Goal: Task Accomplishment & Management: Use online tool/utility

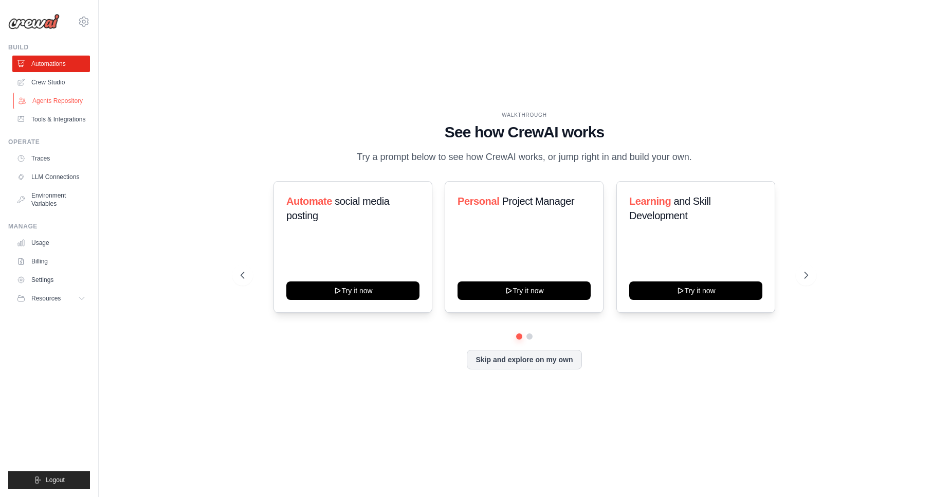
click at [72, 102] on link "Agents Repository" at bounding box center [52, 101] width 78 height 16
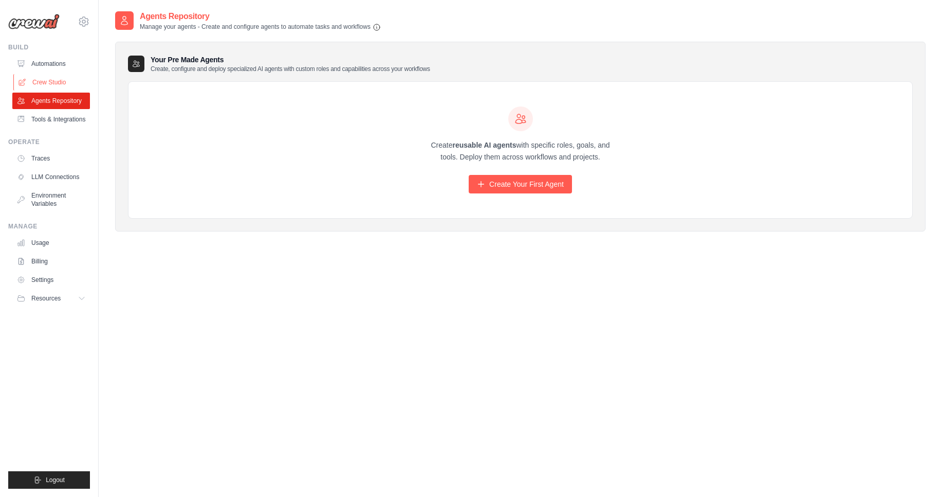
click at [56, 76] on link "Crew Studio" at bounding box center [52, 82] width 78 height 16
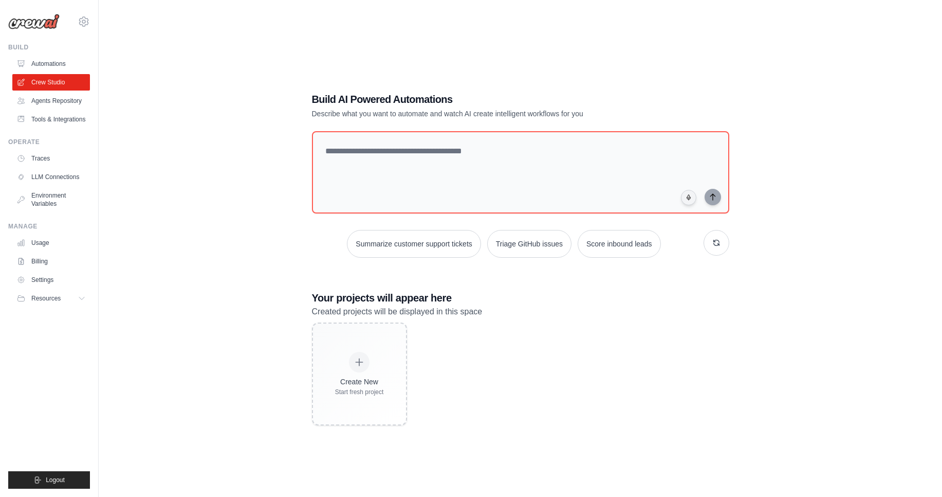
click at [72, 113] on link "Tools & Integrations" at bounding box center [51, 119] width 78 height 16
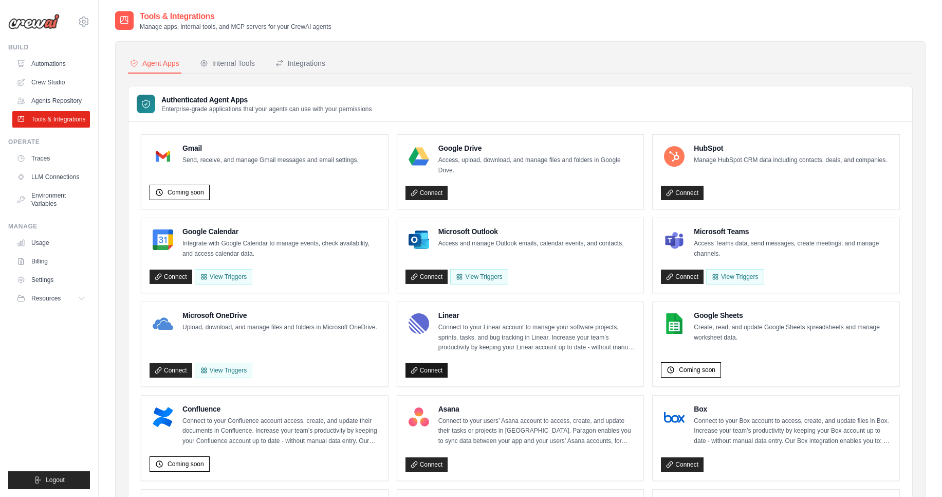
click at [420, 370] on link "Connect" at bounding box center [427, 370] width 43 height 14
click at [237, 72] on button "Internal Tools" at bounding box center [227, 64] width 59 height 20
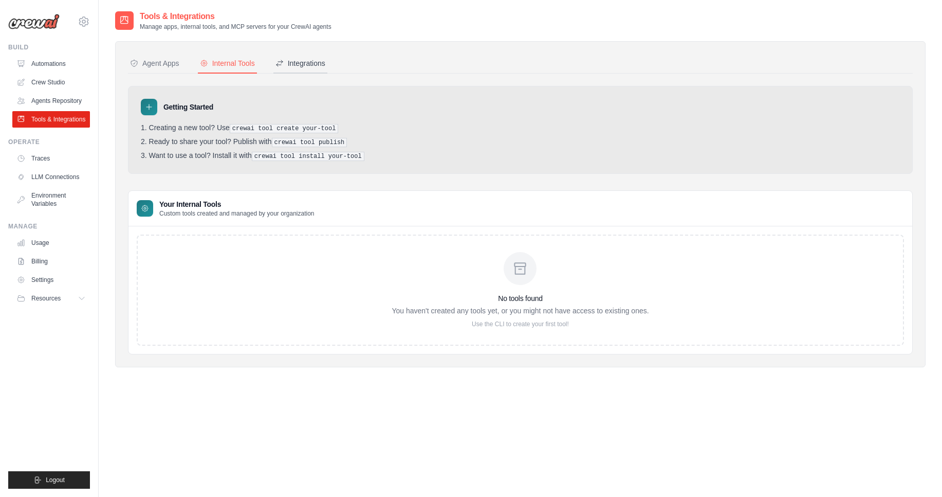
click at [292, 59] on div "Integrations" at bounding box center [301, 63] width 50 height 10
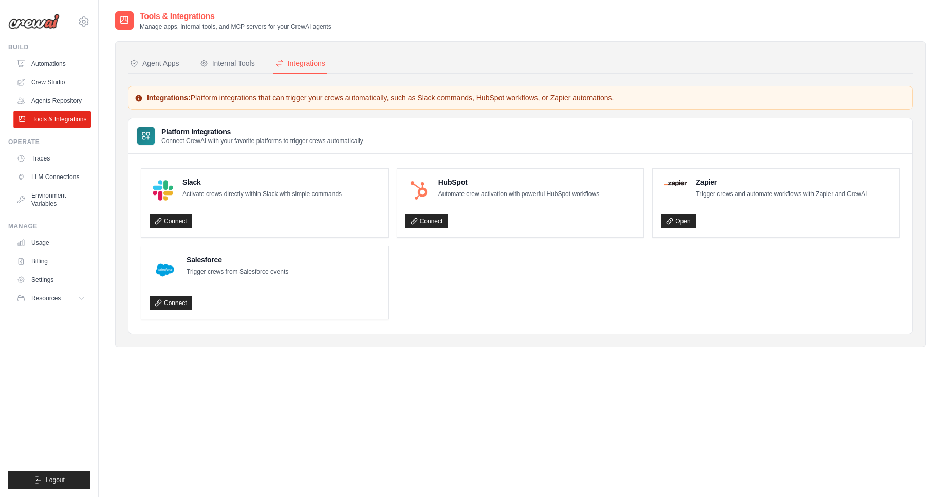
click at [21, 119] on icon at bounding box center [22, 119] width 8 height 8
click at [20, 101] on icon at bounding box center [22, 101] width 7 height 6
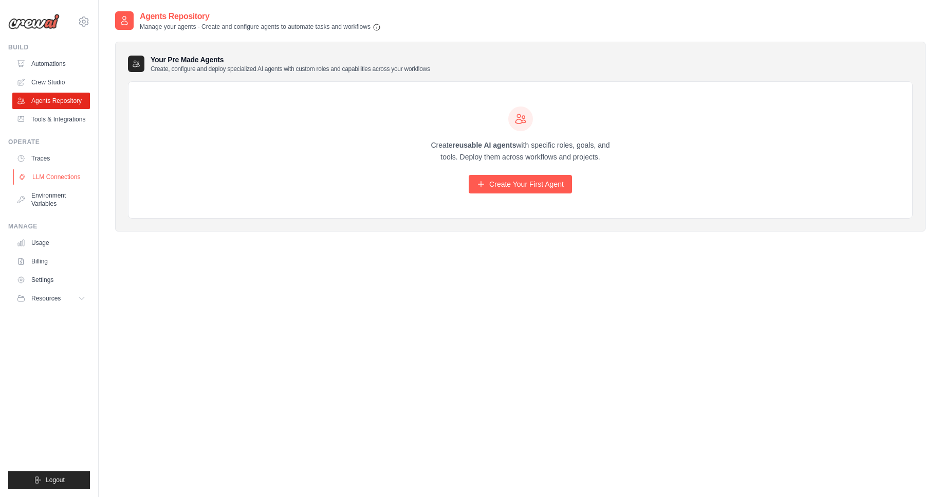
click at [22, 177] on icon at bounding box center [22, 177] width 8 height 8
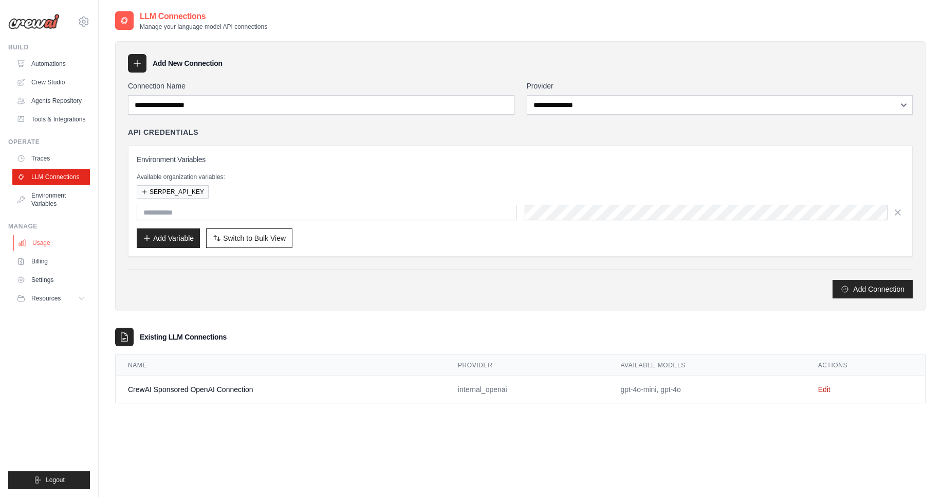
click at [38, 240] on link "Usage" at bounding box center [52, 242] width 78 height 16
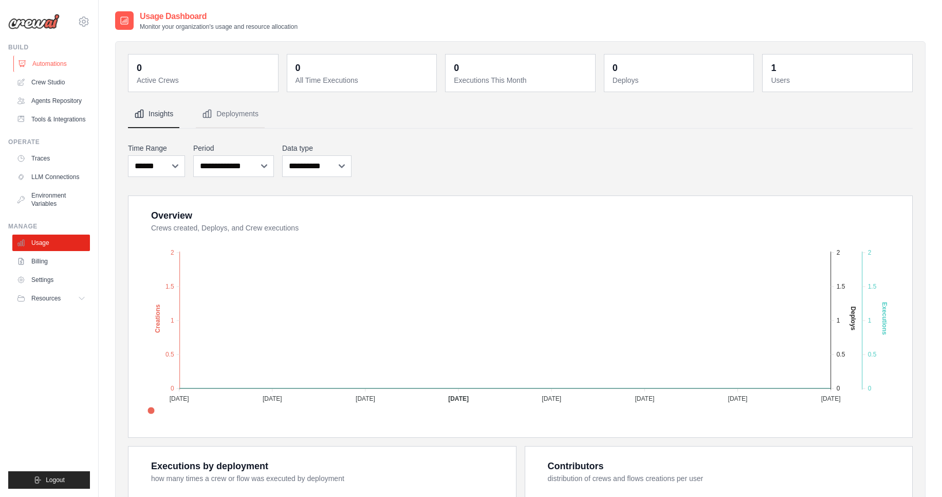
click at [42, 64] on link "Automations" at bounding box center [52, 64] width 78 height 16
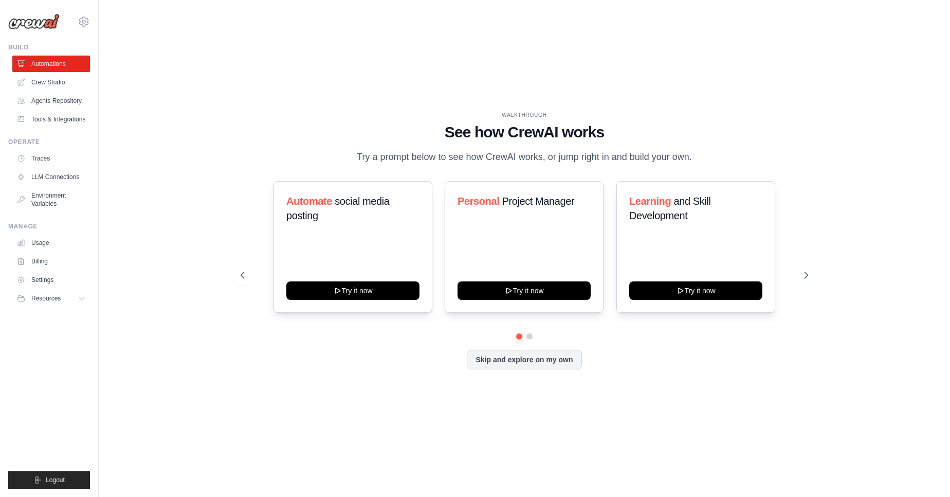
click at [290, 166] on div "WALKTHROUGH See how CrewAI works Try a prompt below to see how CrewAI works, or…" at bounding box center [524, 248] width 592 height 275
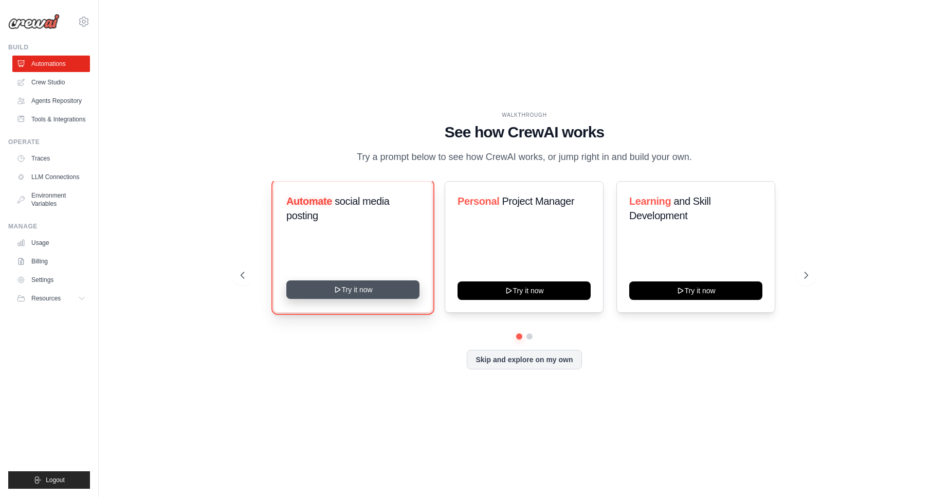
click at [377, 293] on button "Try it now" at bounding box center [352, 289] width 133 height 19
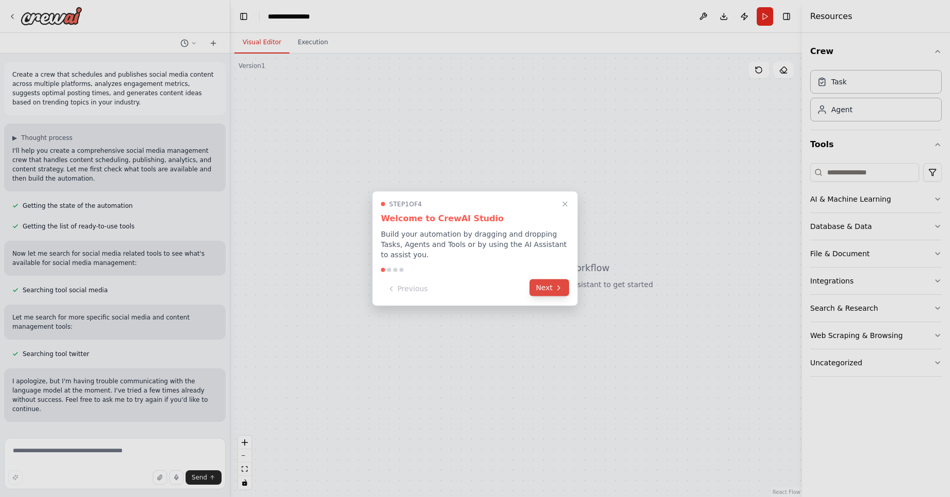
click at [560, 283] on icon at bounding box center [559, 287] width 8 height 8
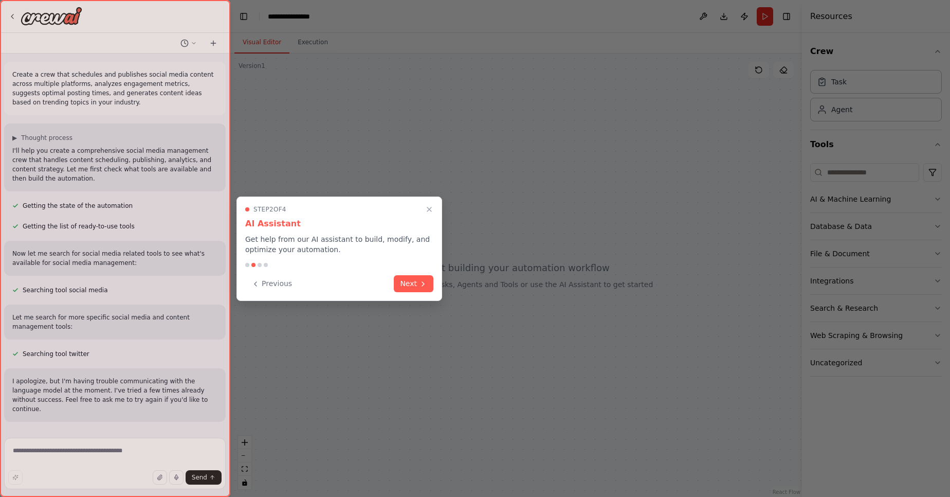
click at [455, 295] on div at bounding box center [475, 248] width 950 height 497
click at [423, 283] on icon at bounding box center [423, 283] width 8 height 8
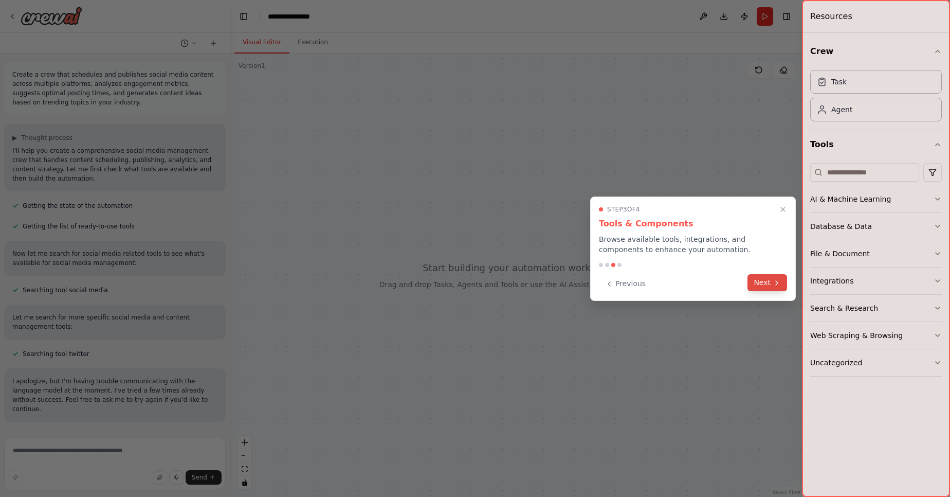
click at [766, 291] on button "Next" at bounding box center [768, 282] width 40 height 17
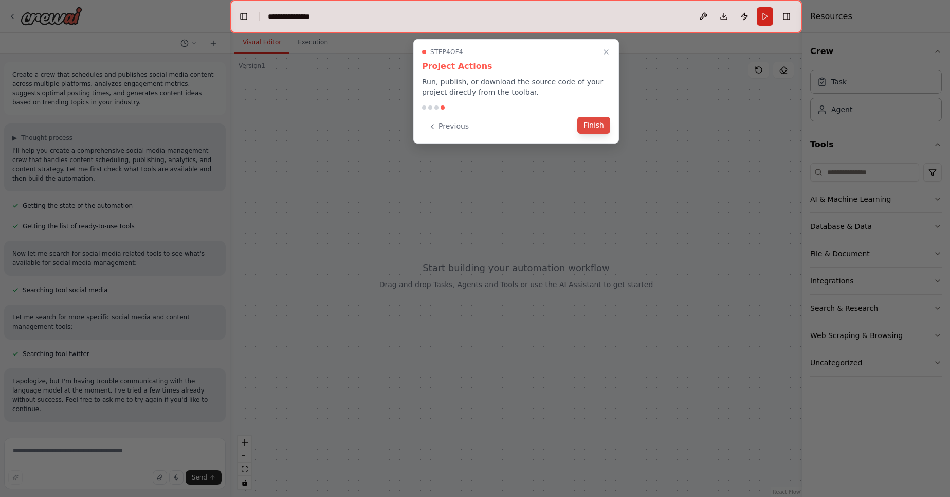
click at [599, 128] on button "Finish" at bounding box center [593, 125] width 33 height 17
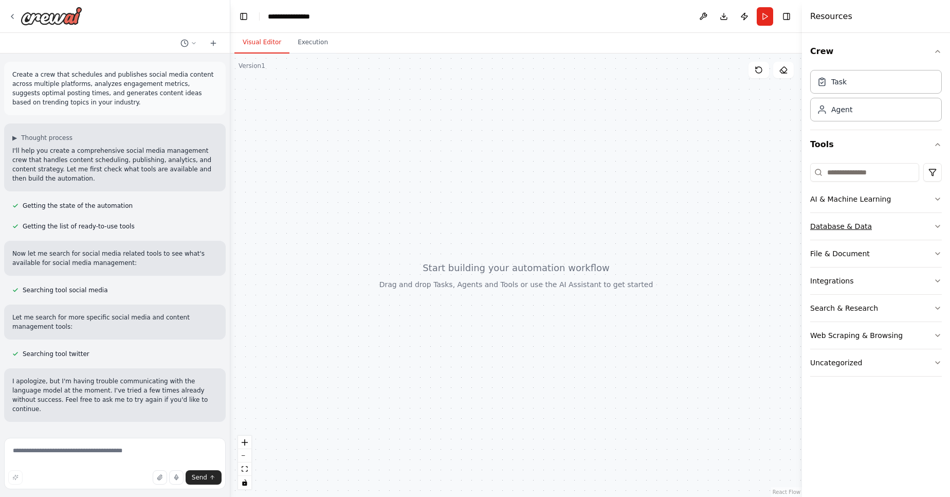
click at [864, 237] on button "Database & Data" at bounding box center [876, 226] width 132 height 27
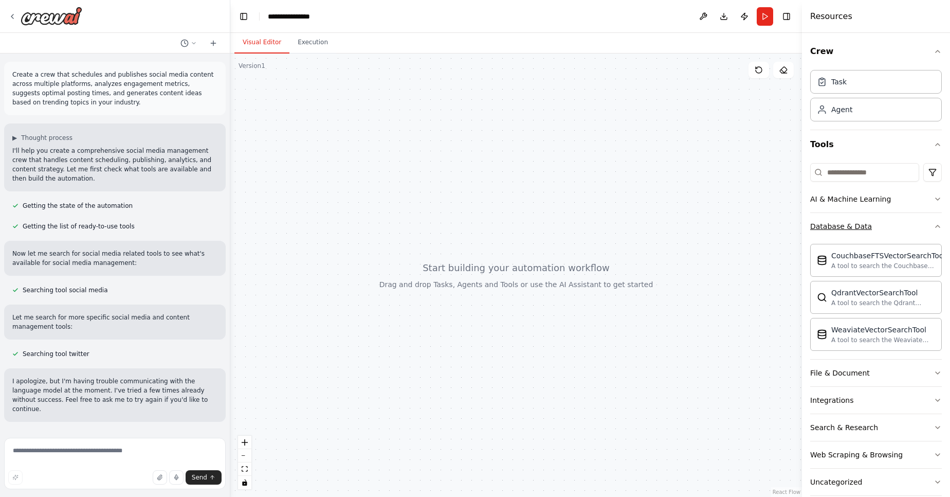
click at [864, 237] on button "Database & Data" at bounding box center [876, 226] width 132 height 27
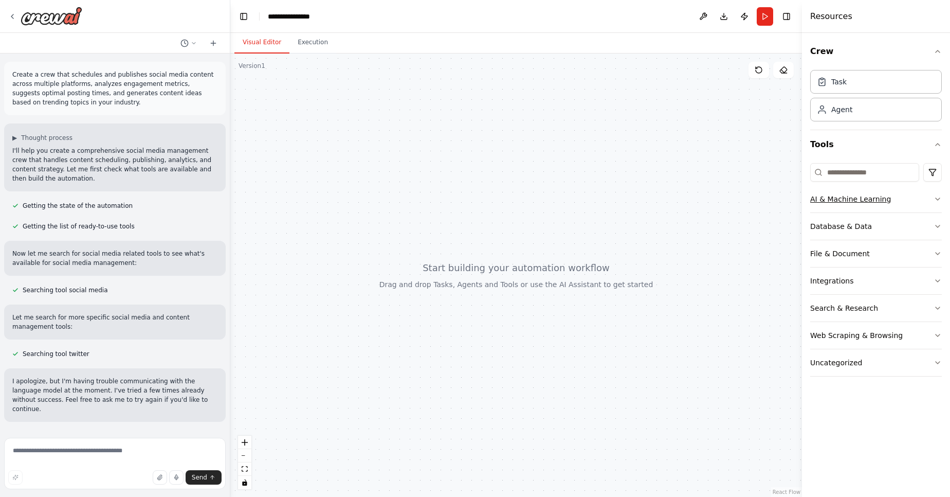
click at [899, 198] on button "AI & Machine Learning" at bounding box center [876, 199] width 132 height 27
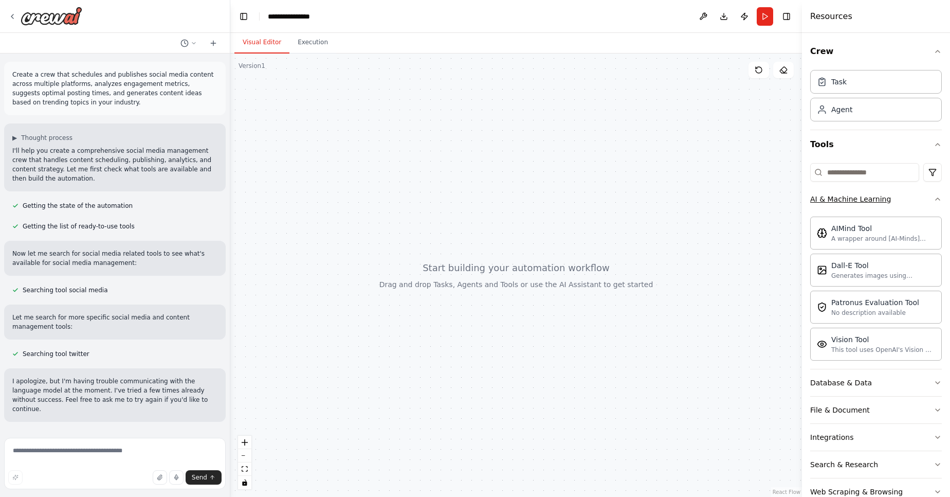
click at [899, 198] on button "AI & Machine Learning" at bounding box center [876, 199] width 132 height 27
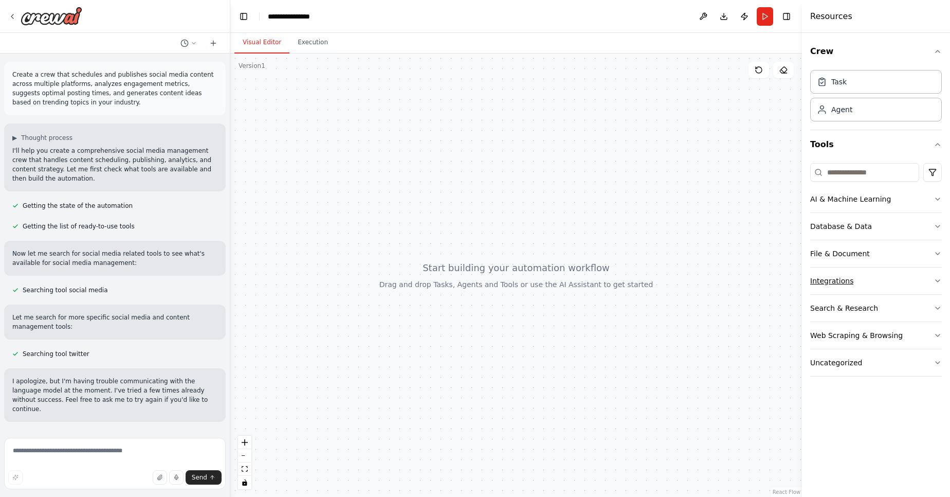
click at [883, 282] on button "Integrations" at bounding box center [876, 280] width 132 height 27
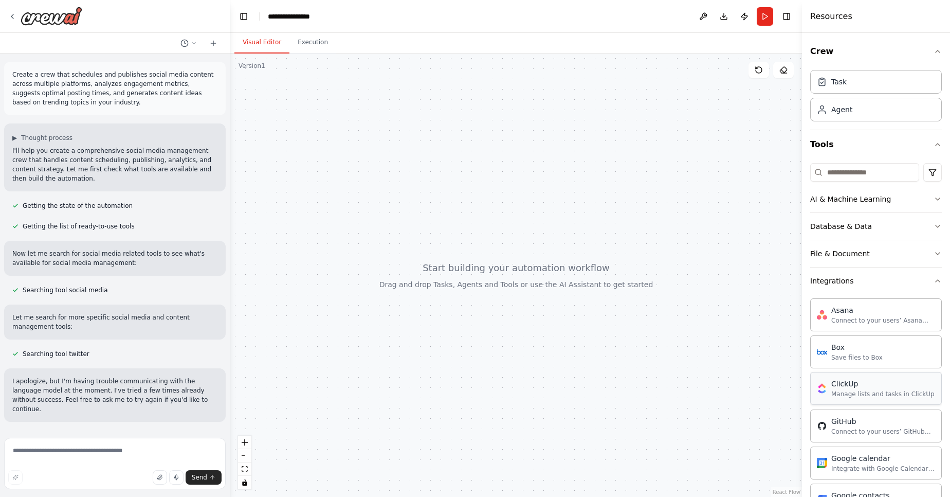
click at [857, 399] on div "ClickUp Manage lists and tasks in ClickUp" at bounding box center [876, 388] width 132 height 33
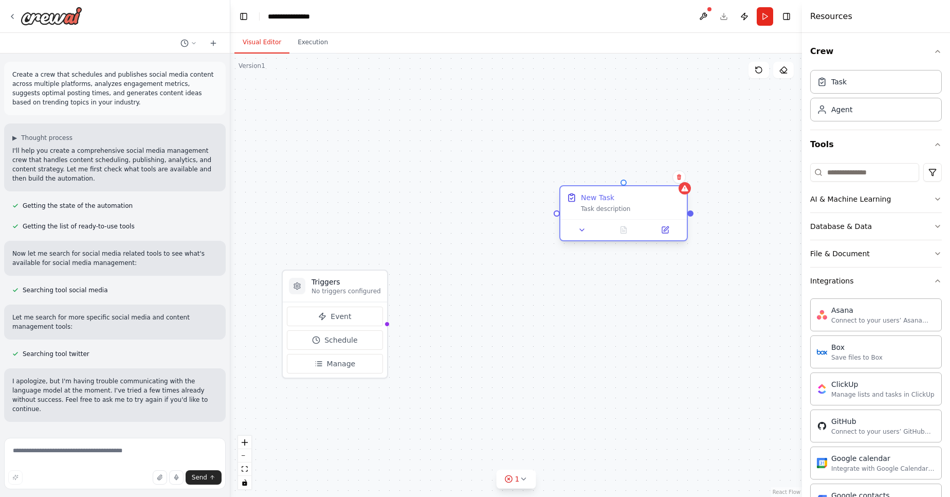
drag, startPoint x: 746, startPoint y: 172, endPoint x: 576, endPoint y: 212, distance: 174.7
click at [576, 212] on div "New Task Task description" at bounding box center [623, 202] width 126 height 33
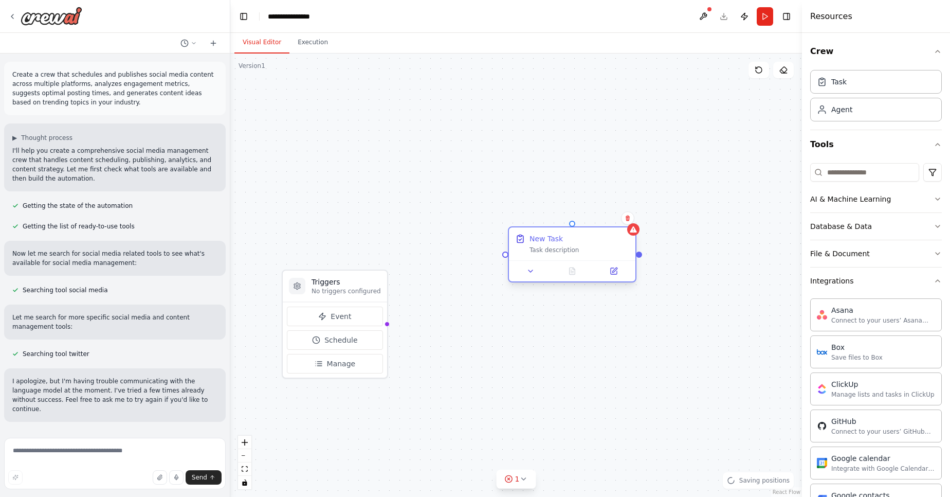
drag, startPoint x: 576, startPoint y: 212, endPoint x: 589, endPoint y: 242, distance: 33.2
click at [589, 242] on div "New Task Task description" at bounding box center [572, 243] width 114 height 21
click at [387, 323] on div "Triggers No triggers configured Event Schedule Manage New Task Task description" at bounding box center [516, 274] width 572 height 443
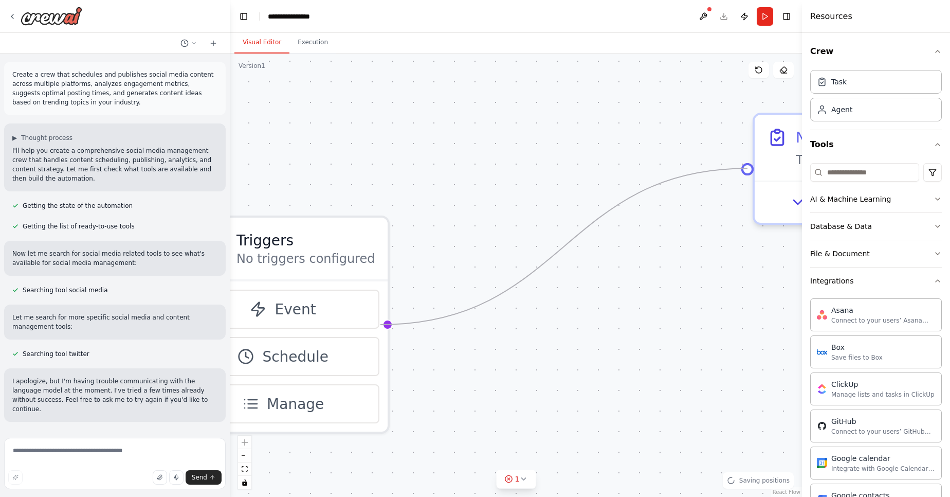
drag, startPoint x: 380, startPoint y: 329, endPoint x: 748, endPoint y: 172, distance: 399.9
click at [750, 171] on div "Triggers No triggers configured Event Schedule Manage New Task Task description" at bounding box center [516, 274] width 572 height 443
click at [748, 172] on div "Triggers No triggers configured Event Schedule Manage New Task Task description" at bounding box center [516, 274] width 572 height 443
click at [748, 171] on div at bounding box center [747, 164] width 12 height 12
click at [510, 478] on icon at bounding box center [509, 479] width 2 height 2
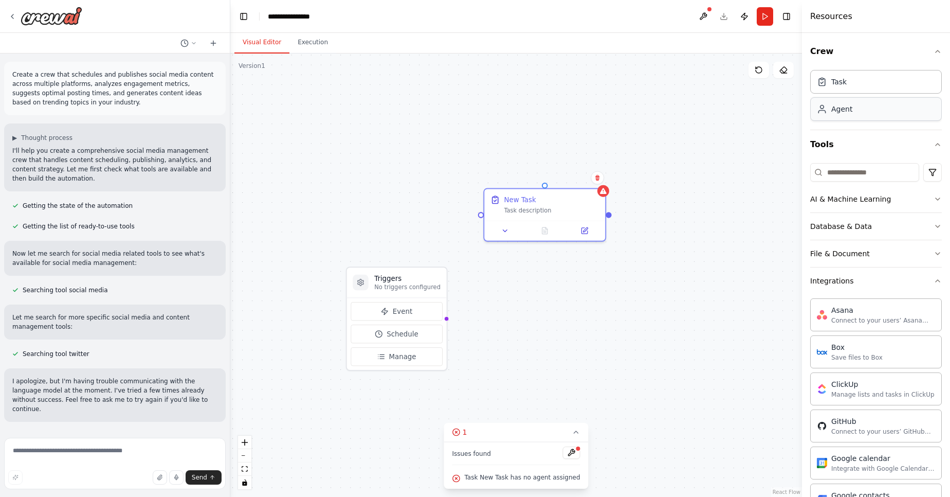
click at [836, 114] on div "Agent" at bounding box center [841, 109] width 21 height 10
click at [825, 112] on icon at bounding box center [822, 112] width 7 height 3
click at [846, 117] on div "Agent" at bounding box center [876, 109] width 132 height 24
click at [822, 106] on icon at bounding box center [822, 109] width 10 height 10
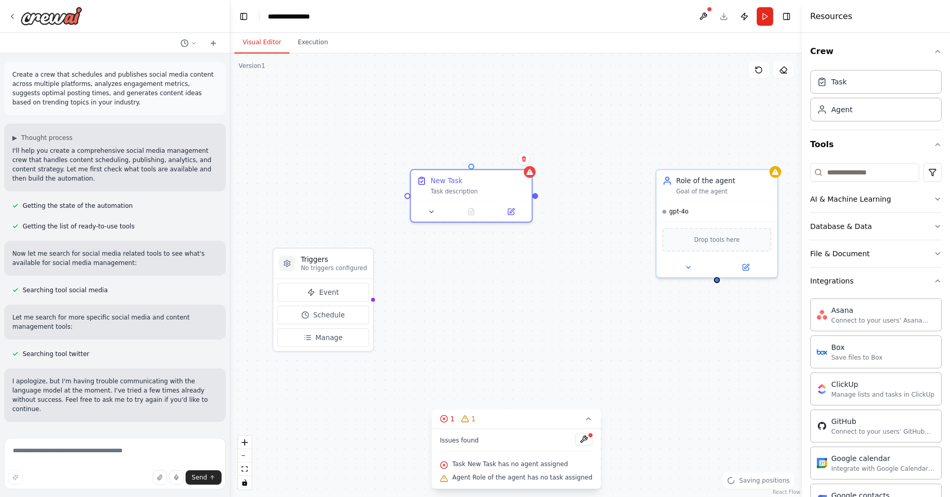
drag, startPoint x: 739, startPoint y: 329, endPoint x: 666, endPoint y: 310, distance: 75.9
click at [666, 310] on div "Triggers No triggers configured Event Schedule Manage New Task Task description…" at bounding box center [516, 274] width 572 height 443
click at [830, 384] on div "ClickUp Manage lists and tasks in ClickUp" at bounding box center [876, 388] width 118 height 20
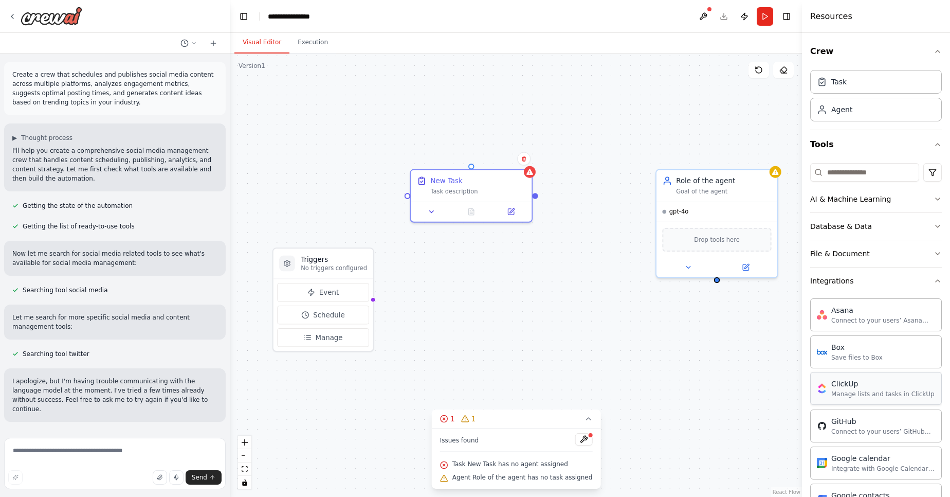
click at [830, 384] on div "ClickUp Manage lists and tasks in ClickUp" at bounding box center [876, 388] width 118 height 20
click at [699, 234] on div "ClickUp" at bounding box center [716, 239] width 109 height 26
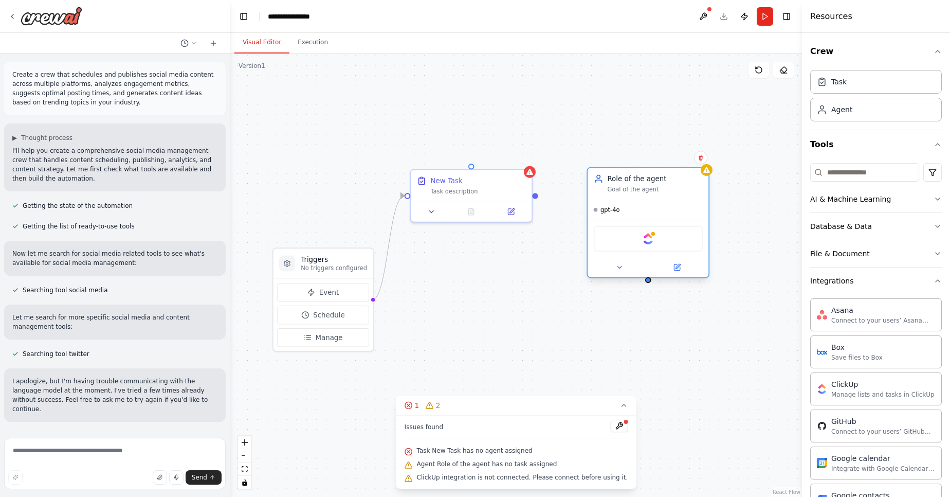
drag, startPoint x: 693, startPoint y: 189, endPoint x: 623, endPoint y: 188, distance: 69.9
click at [623, 188] on div "Goal of the agent" at bounding box center [654, 190] width 95 height 8
click at [646, 239] on img at bounding box center [648, 239] width 12 height 12
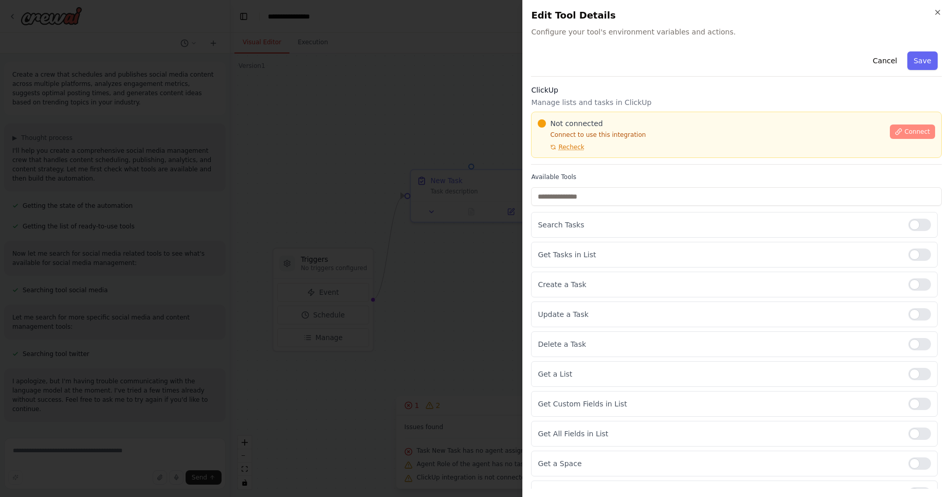
click at [904, 133] on span "Connect" at bounding box center [917, 132] width 26 height 8
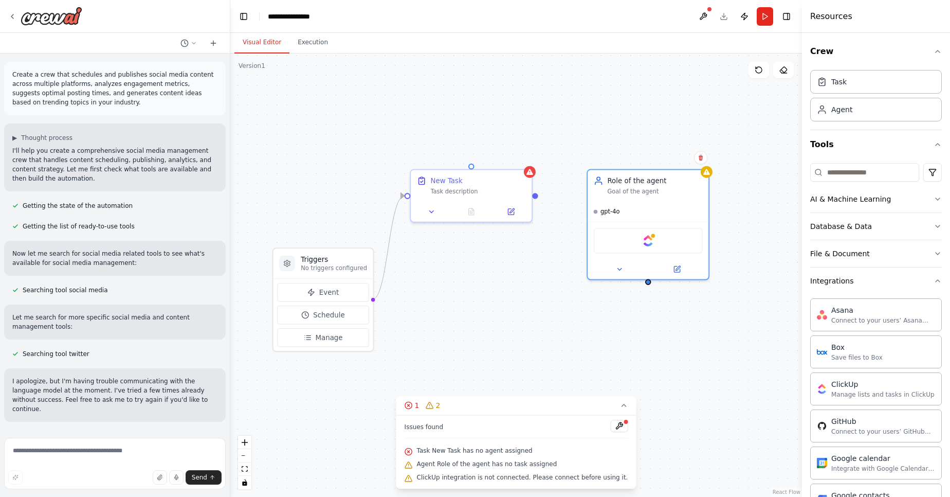
click at [641, 129] on div "Triggers No triggers configured Event Schedule Manage New Task Task description…" at bounding box center [516, 274] width 572 height 443
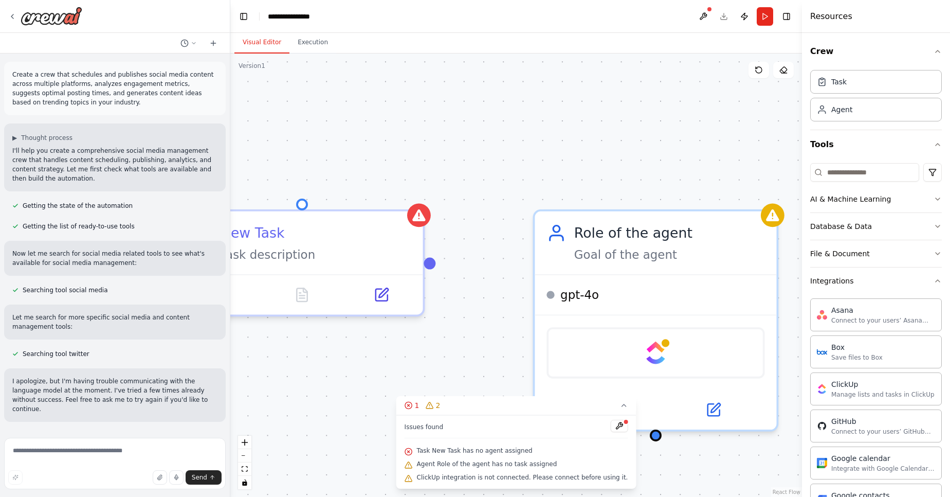
click at [643, 123] on div "Triggers No triggers configured Event Schedule Manage New Task Task description…" at bounding box center [516, 274] width 572 height 443
drag, startPoint x: 643, startPoint y: 123, endPoint x: 645, endPoint y: 112, distance: 12.0
click at [645, 112] on div "Triggers No triggers configured Event Schedule Manage New Task Task description…" at bounding box center [516, 274] width 572 height 443
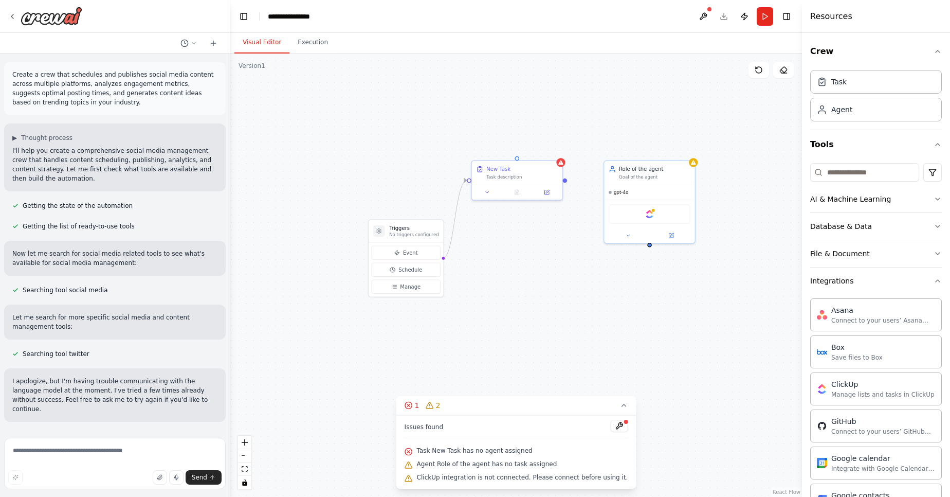
drag, startPoint x: 647, startPoint y: 106, endPoint x: 647, endPoint y: 127, distance: 21.1
click at [647, 127] on div "Triggers No triggers configured Event Schedule Manage New Task Task description…" at bounding box center [516, 274] width 572 height 443
click at [653, 110] on div "Triggers No triggers configured Event Schedule Manage New Task Task description…" at bounding box center [516, 274] width 572 height 443
